Goal: Task Accomplishment & Management: Manage account settings

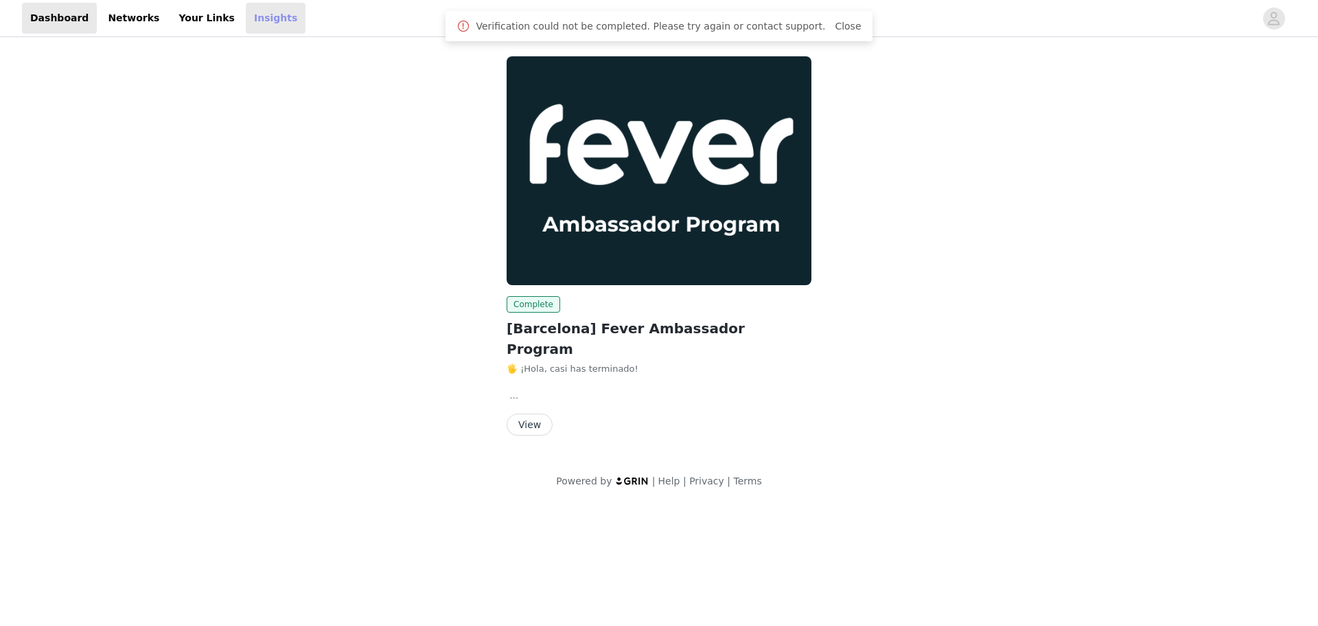
click at [263, 23] on link "Insights" at bounding box center [276, 18] width 60 height 31
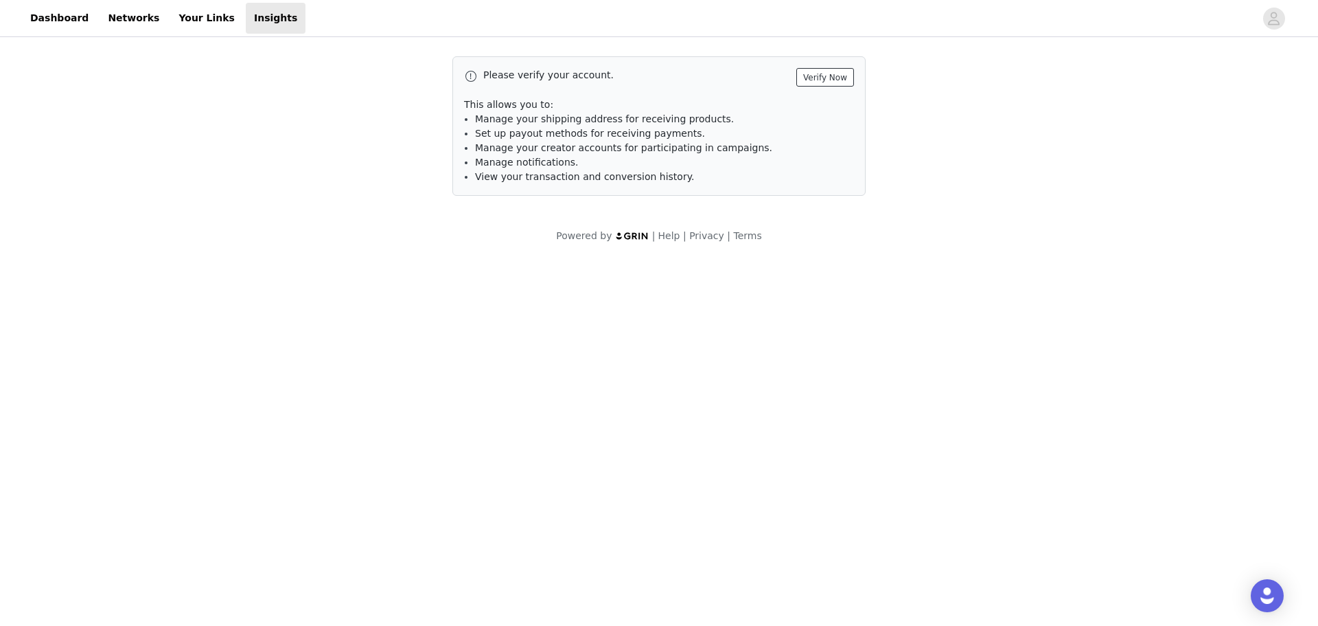
click at [835, 78] on button "Verify Now" at bounding box center [826, 77] width 58 height 19
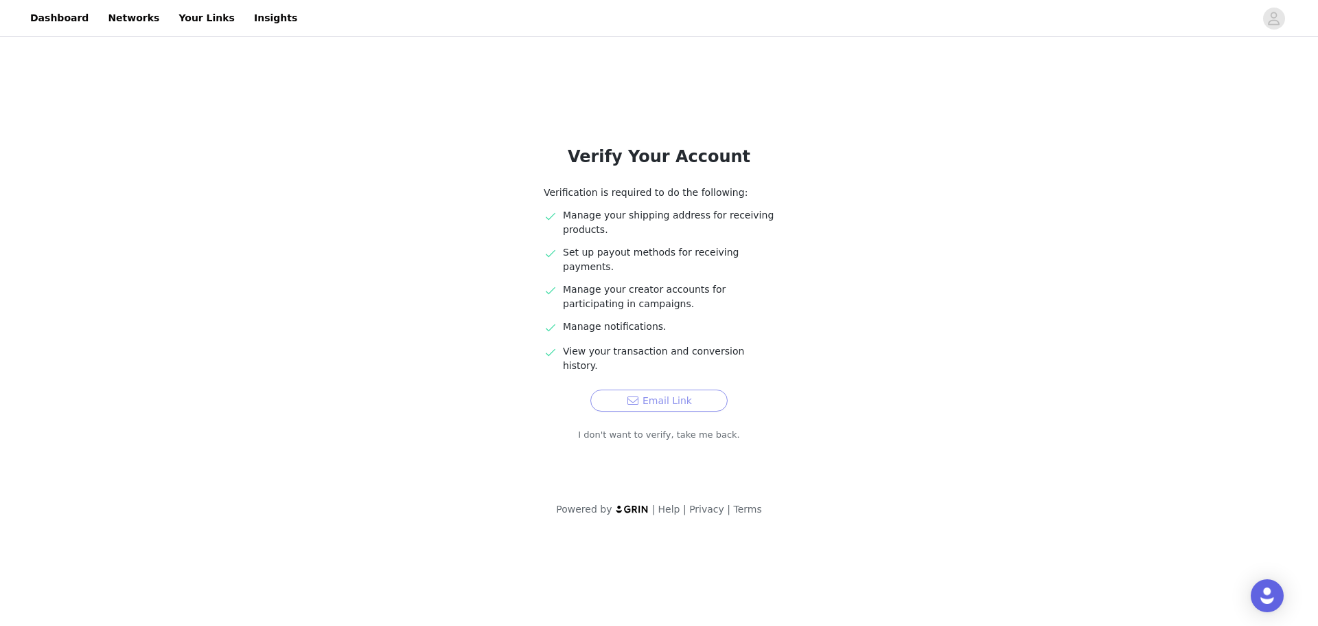
click at [665, 389] on button "Email Link" at bounding box center [659, 400] width 137 height 22
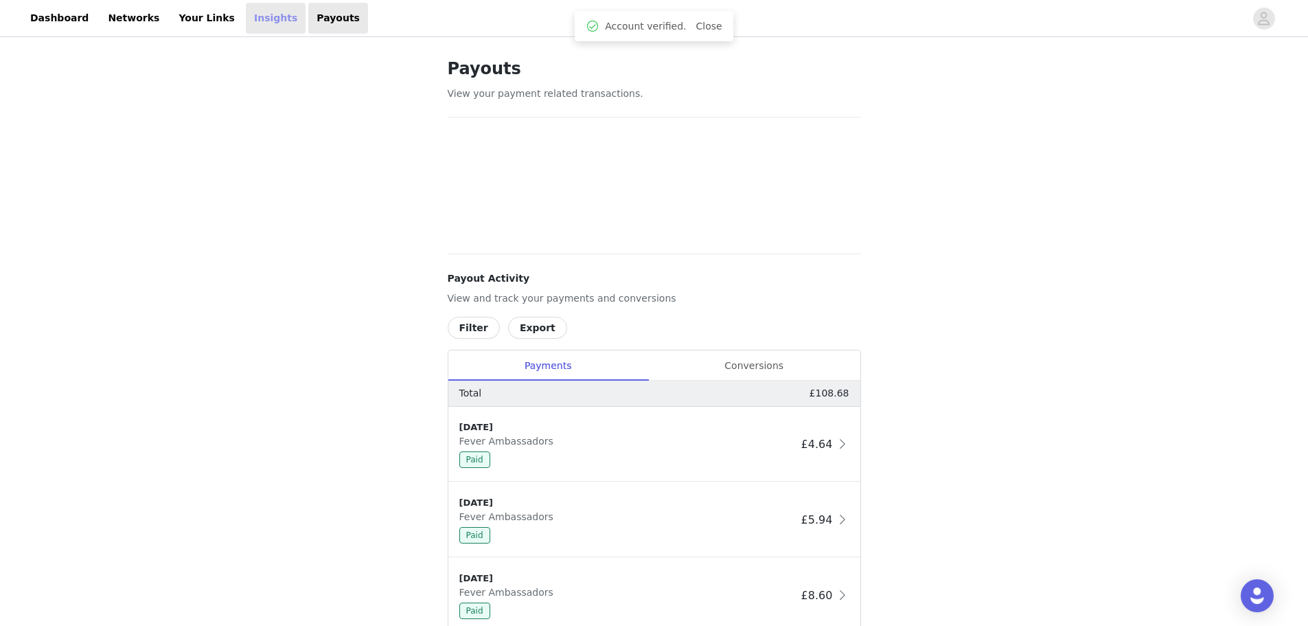
click at [246, 13] on link "Insights" at bounding box center [276, 18] width 60 height 31
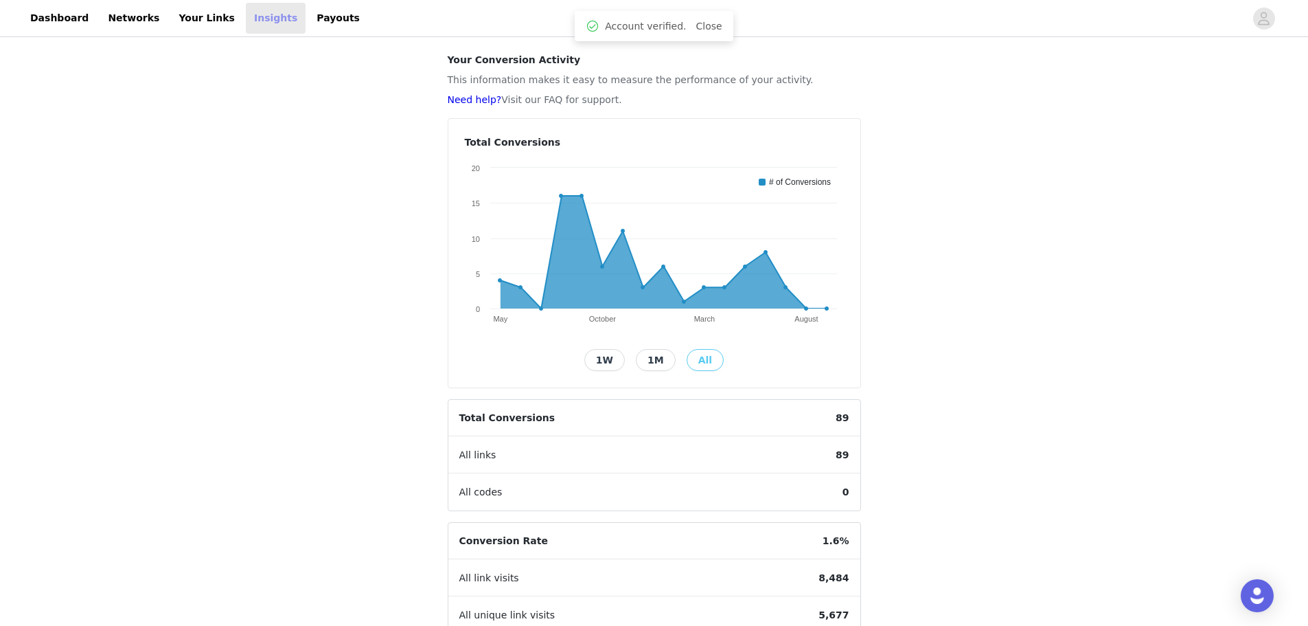
scroll to position [69, 0]
